Goal: Task Accomplishment & Management: Use online tool/utility

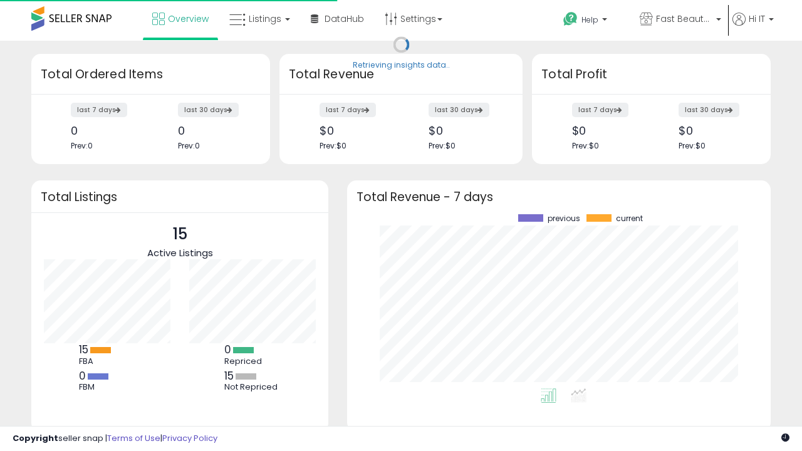
scroll to position [174, 399]
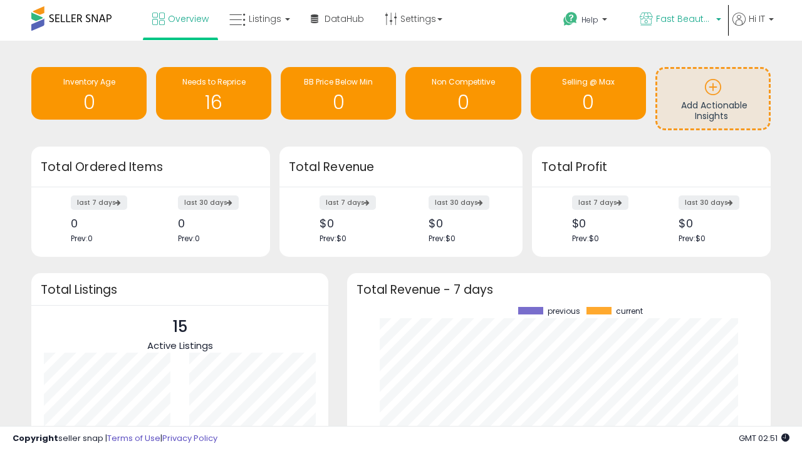
click at [679, 20] on span "Fast Beauty ([GEOGRAPHIC_DATA])" at bounding box center [684, 19] width 56 height 13
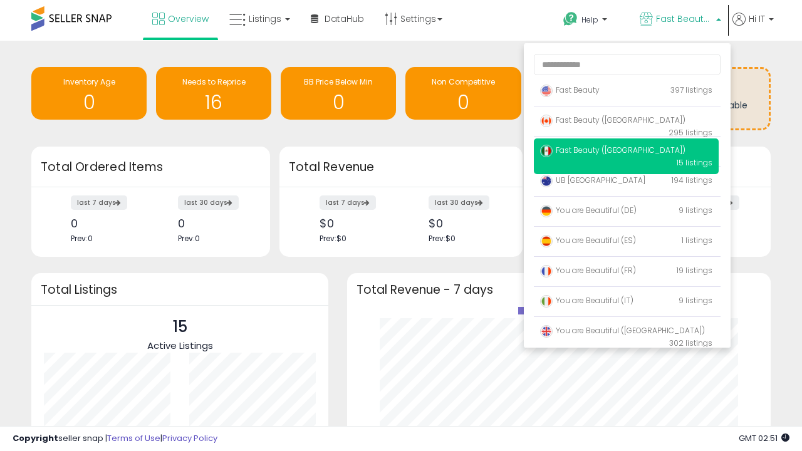
click at [626, 333] on span "You are Beautiful ([GEOGRAPHIC_DATA])" at bounding box center [622, 330] width 165 height 11
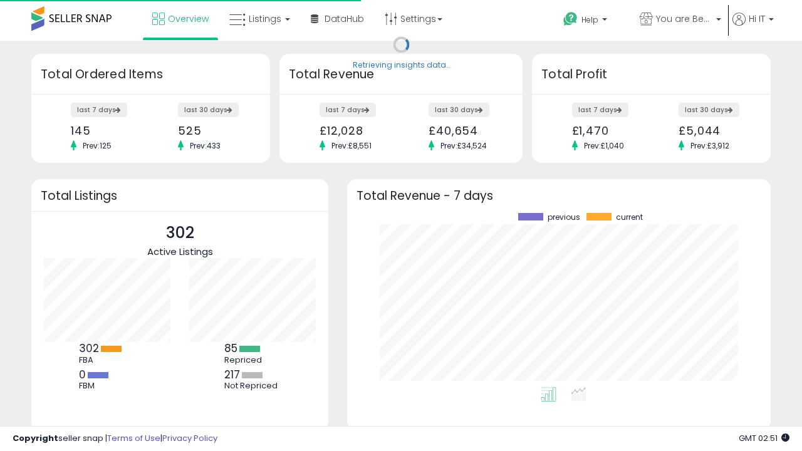
scroll to position [174, 399]
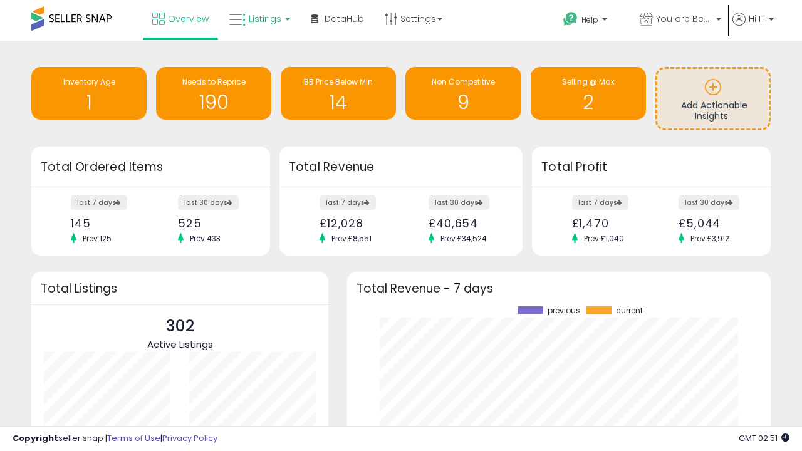
click at [258, 19] on span "Listings" at bounding box center [265, 19] width 33 height 13
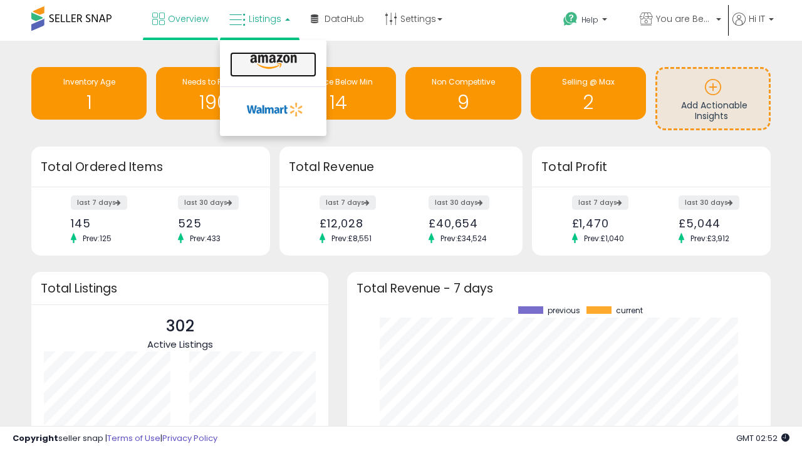
click at [272, 62] on icon at bounding box center [273, 62] width 55 height 16
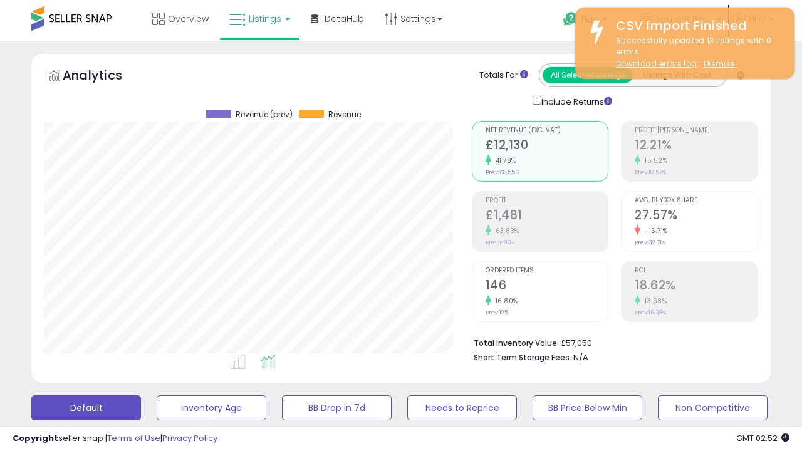
scroll to position [257, 427]
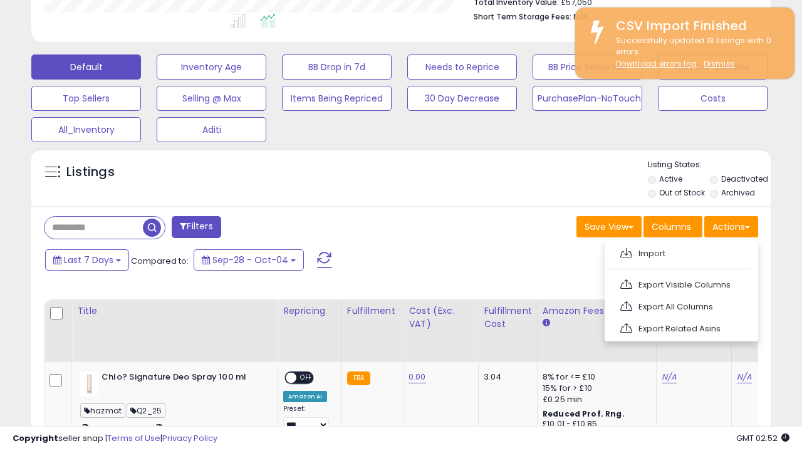
click at [626, 251] on span at bounding box center [626, 252] width 12 height 9
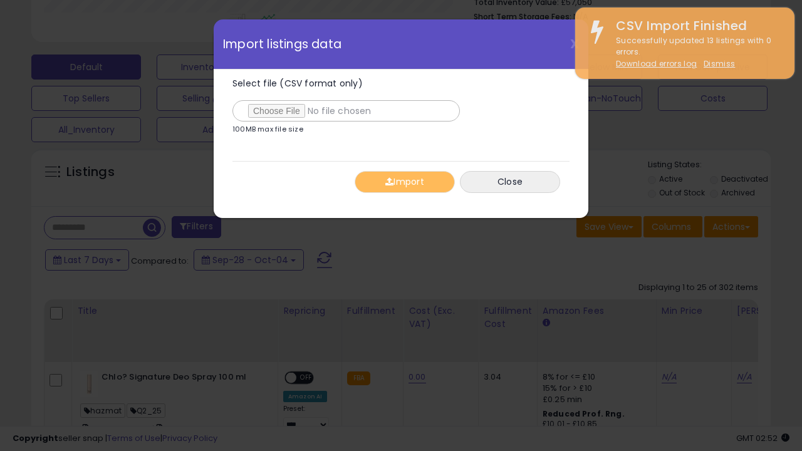
type input "**********"
click at [404, 182] on button "Import" at bounding box center [405, 182] width 100 height 22
